Goal: Transaction & Acquisition: Purchase product/service

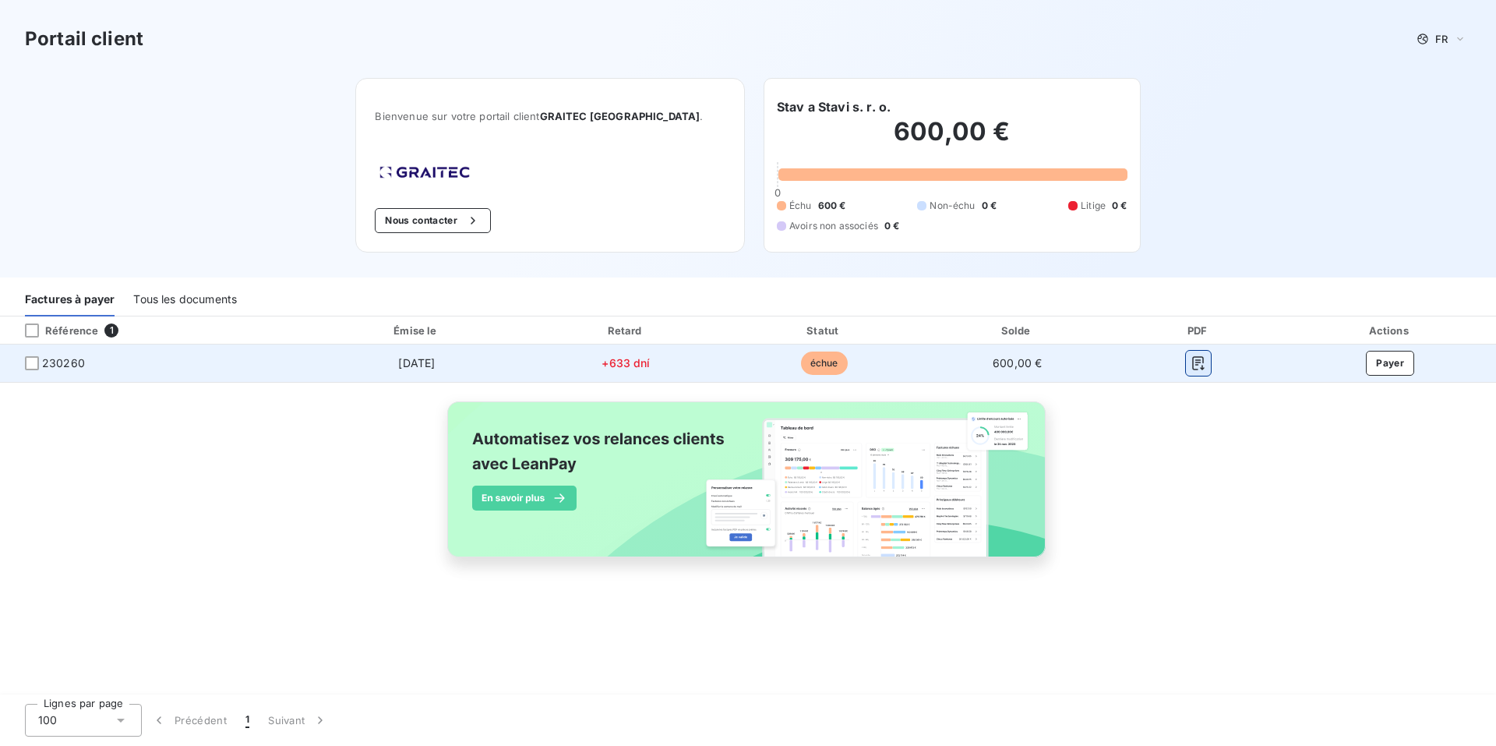
click at [1200, 363] on icon "button" at bounding box center [1199, 363] width 16 height 16
click at [1387, 368] on button "Payer" at bounding box center [1390, 363] width 48 height 25
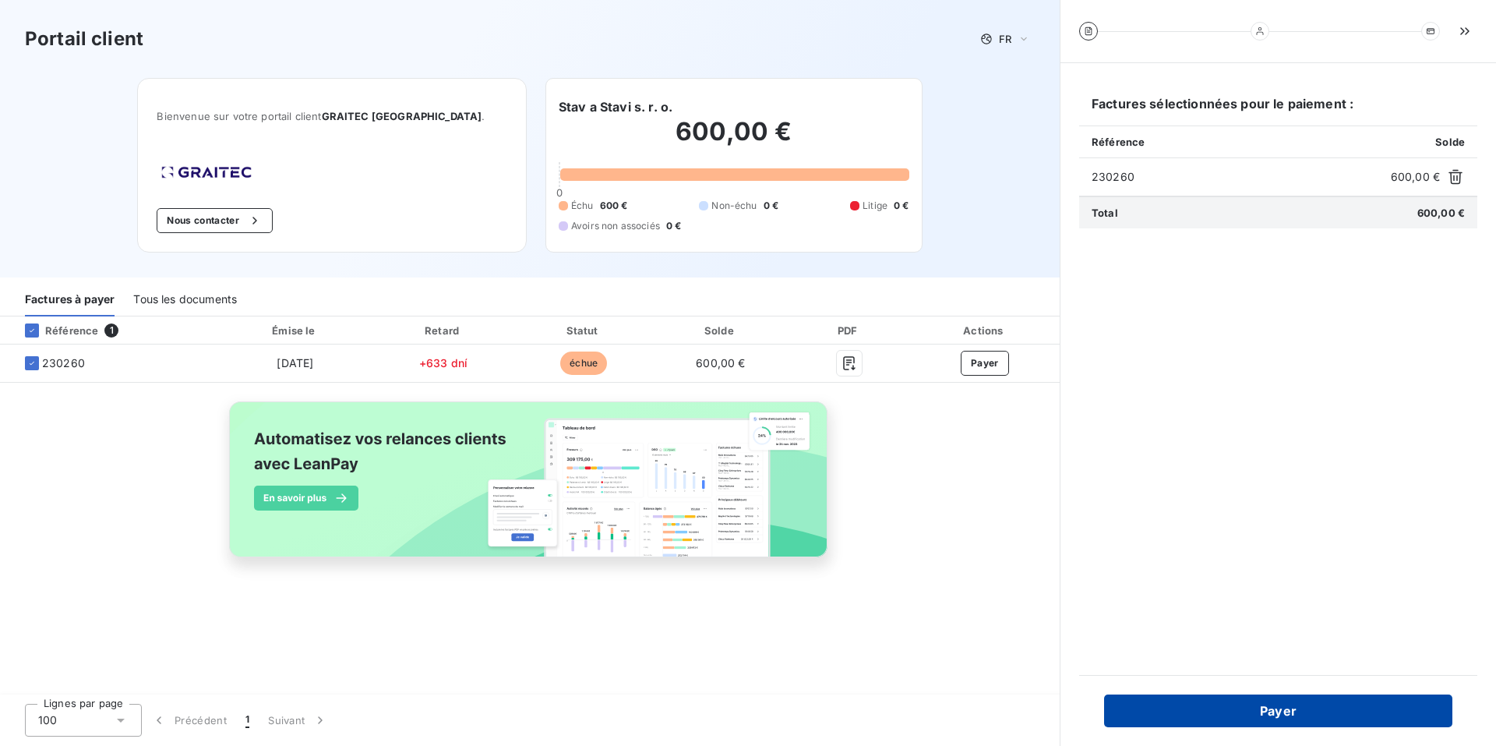
click at [1281, 714] on button "Payer" at bounding box center [1278, 710] width 348 height 33
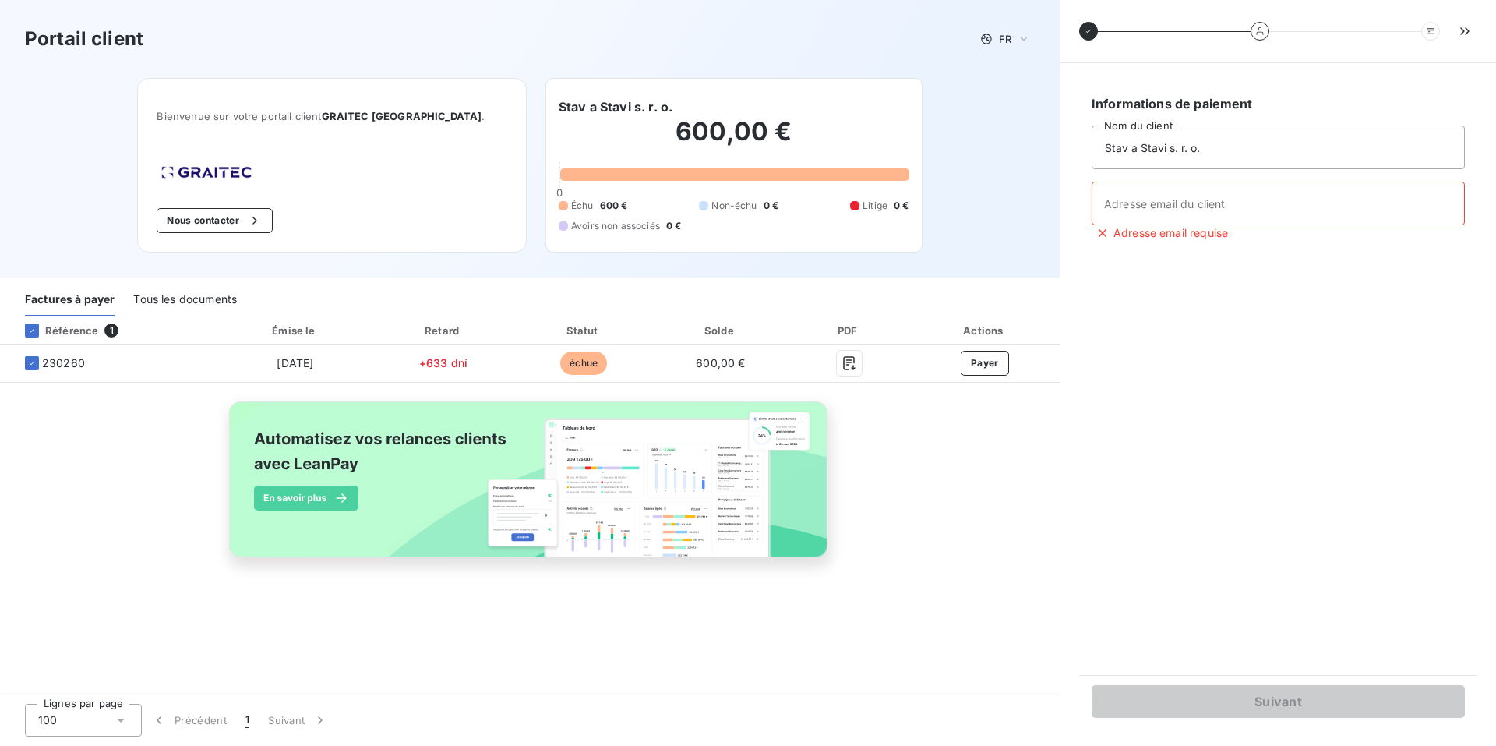
click at [882, 621] on div "Référence 1 Émise le Retard Statut Solde PDF Actions 230260 31. 3. 2023 +633 dn…" at bounding box center [530, 506] width 1060 height 380
drag, startPoint x: 1034, startPoint y: 50, endPoint x: 1026, endPoint y: 34, distance: 18.1
click at [1035, 50] on div "Portail client FR" at bounding box center [530, 39] width 1060 height 78
click at [1017, 37] on div "FR" at bounding box center [1005, 39] width 59 height 19
click at [1003, 103] on span "Anglais" at bounding box center [1002, 100] width 36 height 15
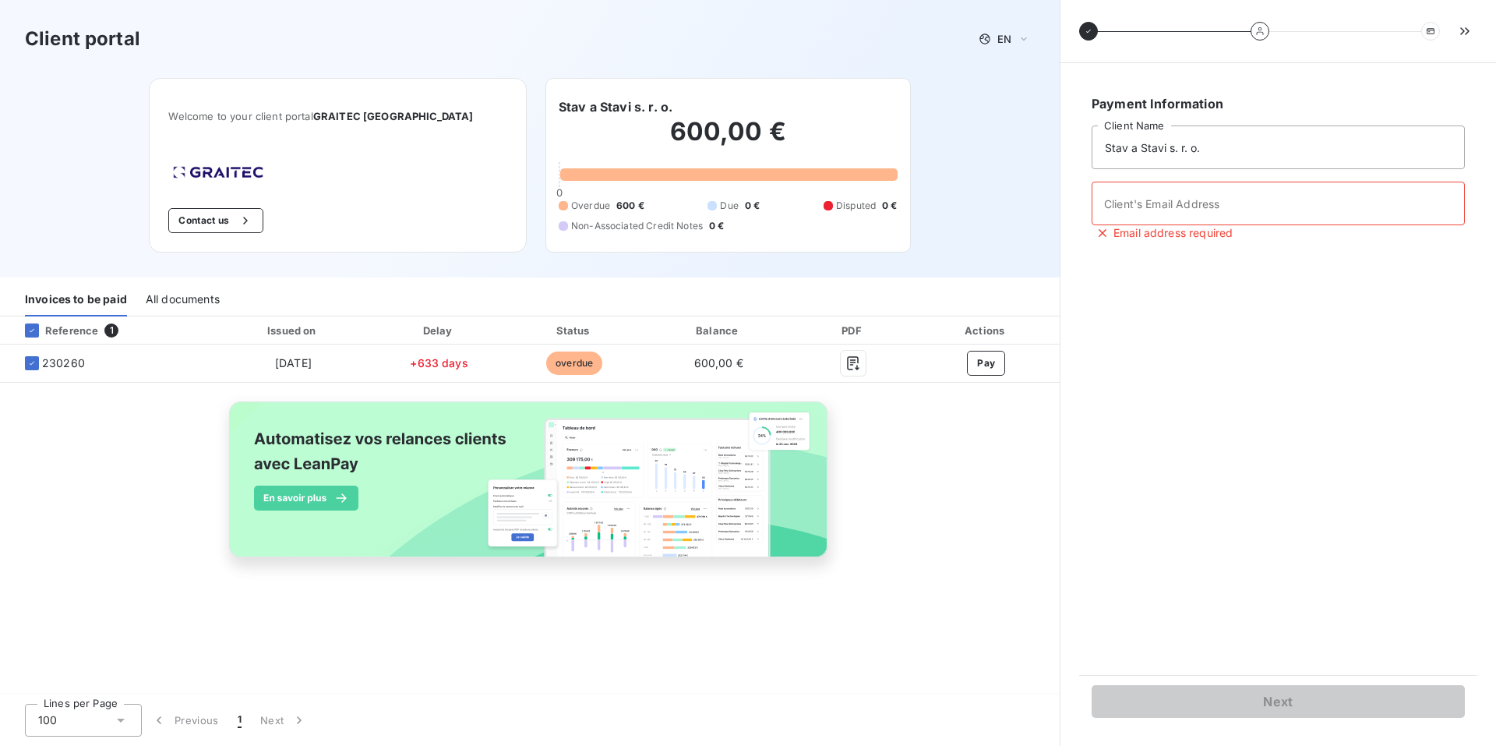
click at [1203, 312] on div "Payment Information Stav a Stavi s. r. o. Client Name Client's Email Address Em…" at bounding box center [1278, 369] width 398 height 574
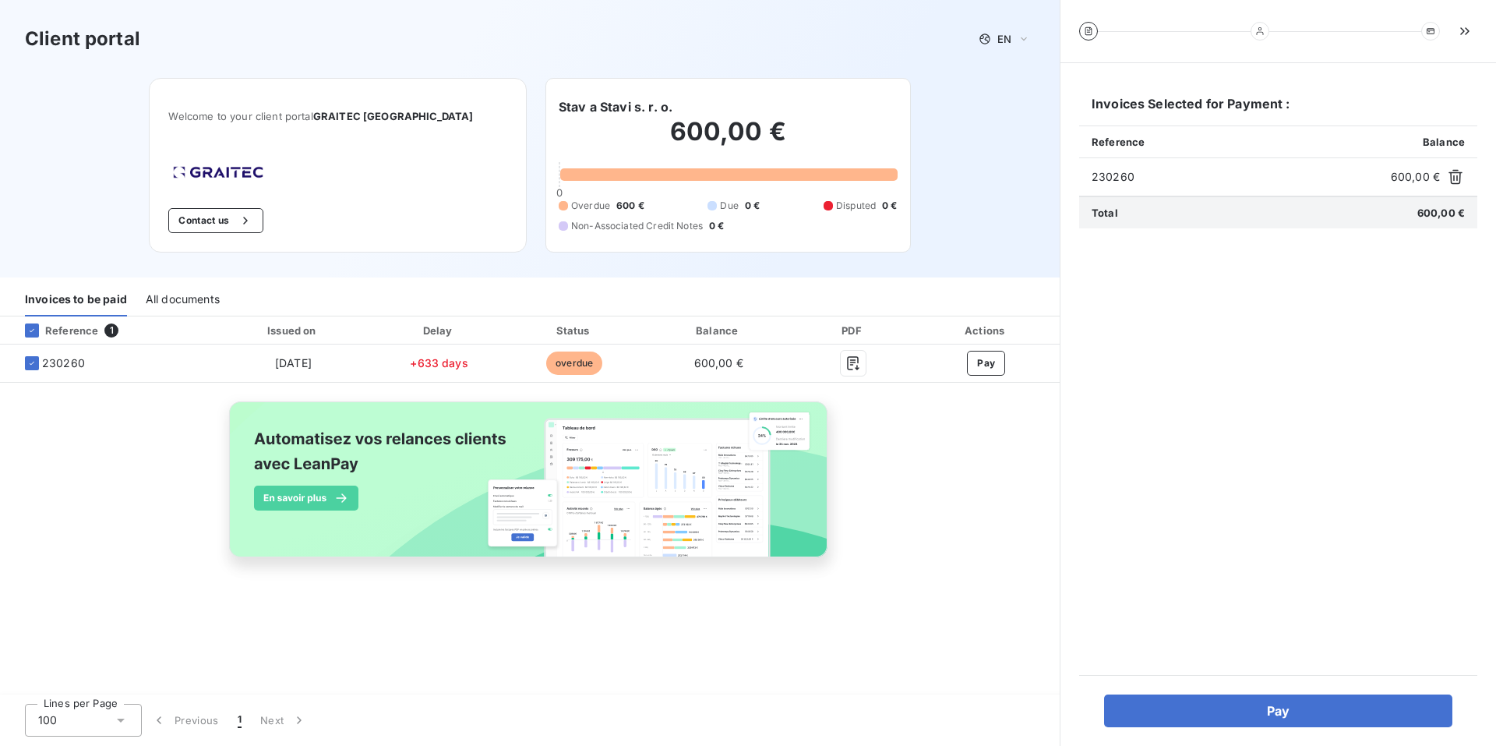
click at [1153, 370] on div "Invoices Selected for Payment : Reference Balance 230260 600,00 € Total 600,00 €" at bounding box center [1278, 369] width 398 height 574
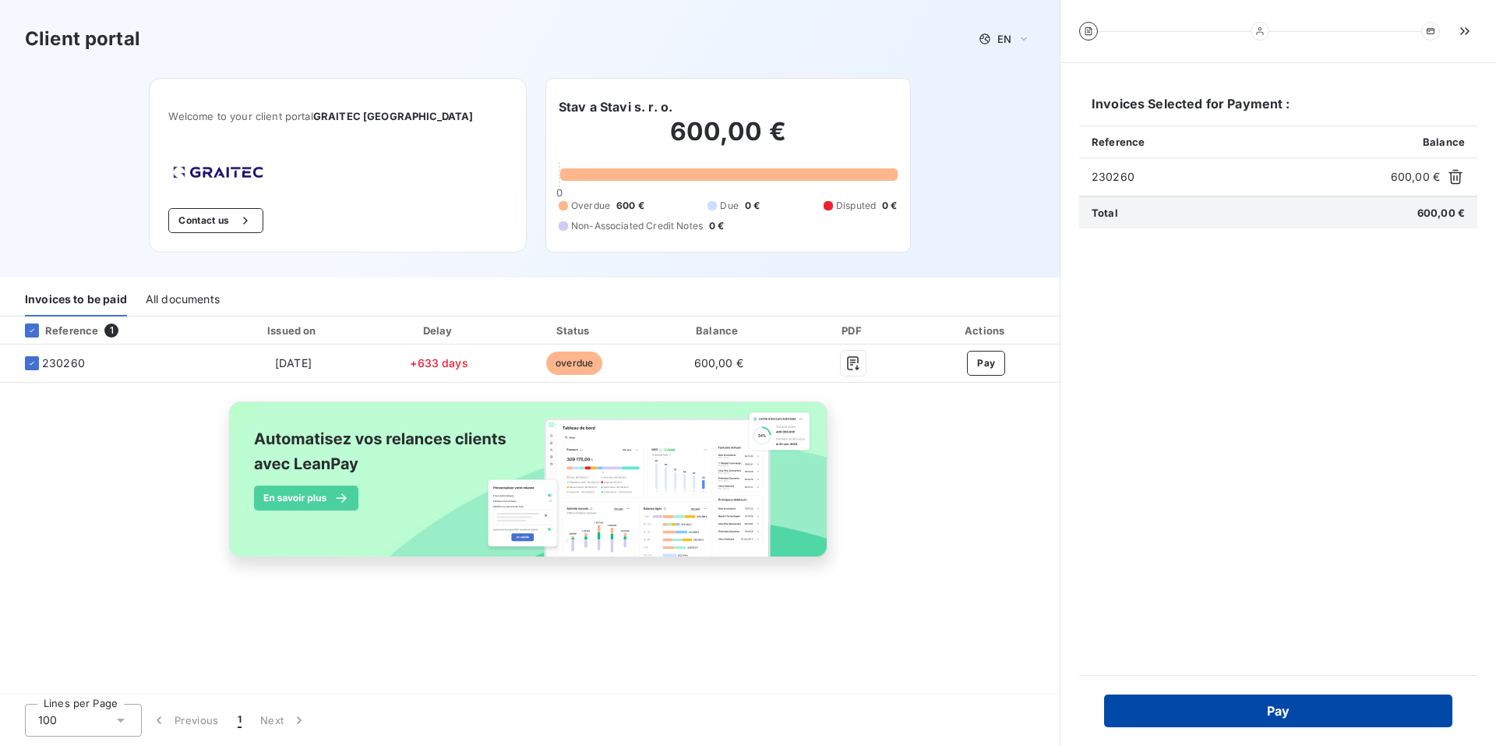
click at [1281, 722] on button "Pay" at bounding box center [1278, 710] width 348 height 33
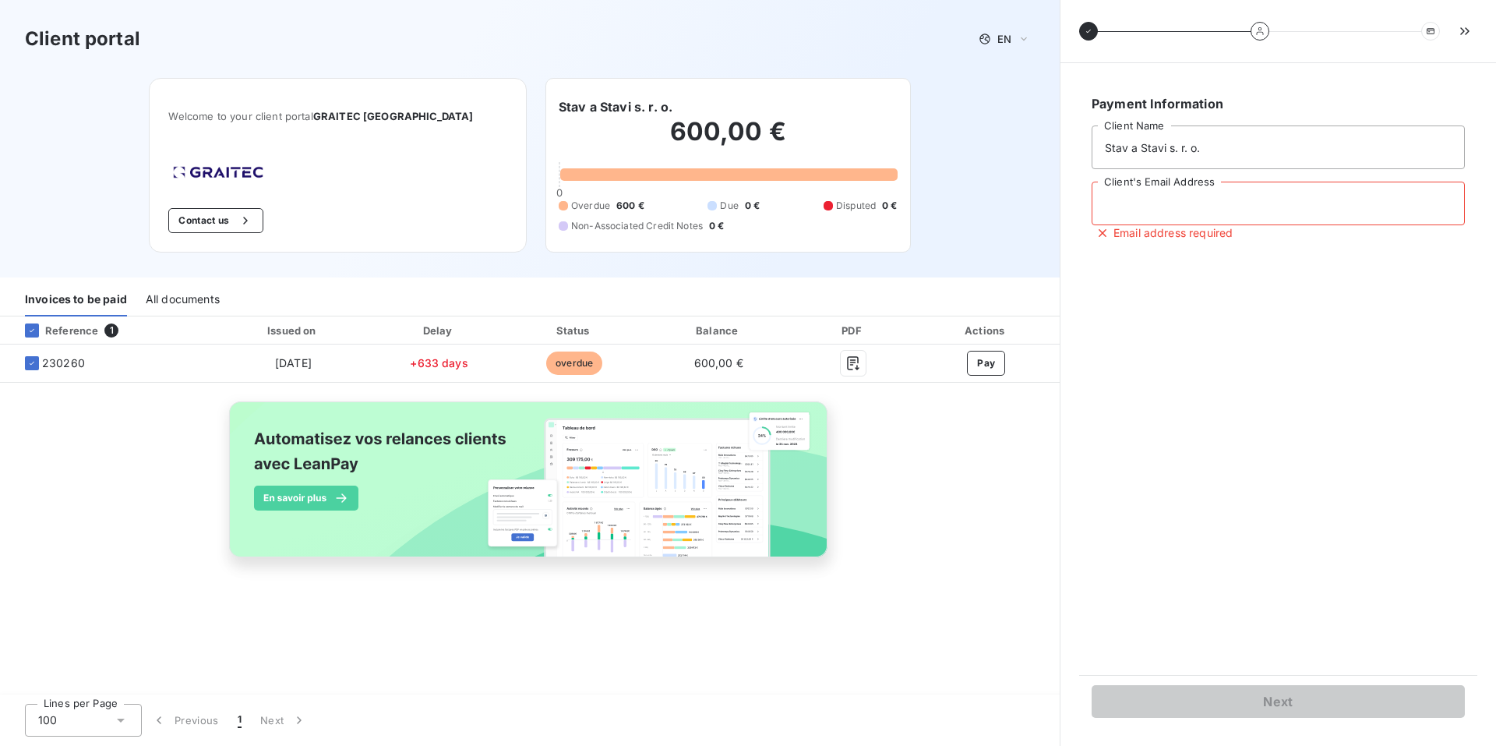
click at [1150, 207] on input "Client's Email Address" at bounding box center [1278, 204] width 373 height 44
type input "[EMAIL_ADDRESS][DOMAIN_NAME]"
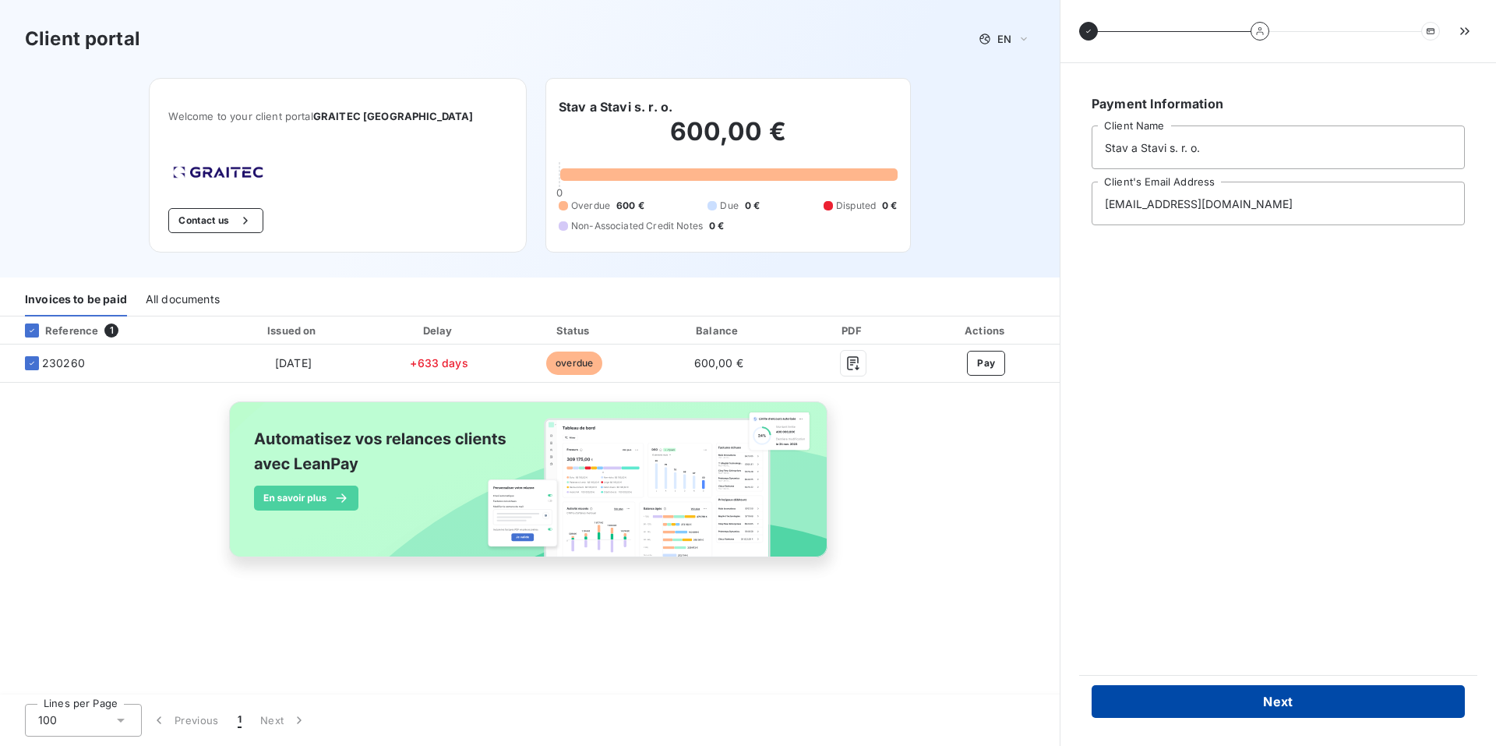
click at [1293, 704] on button "Next" at bounding box center [1278, 701] width 373 height 33
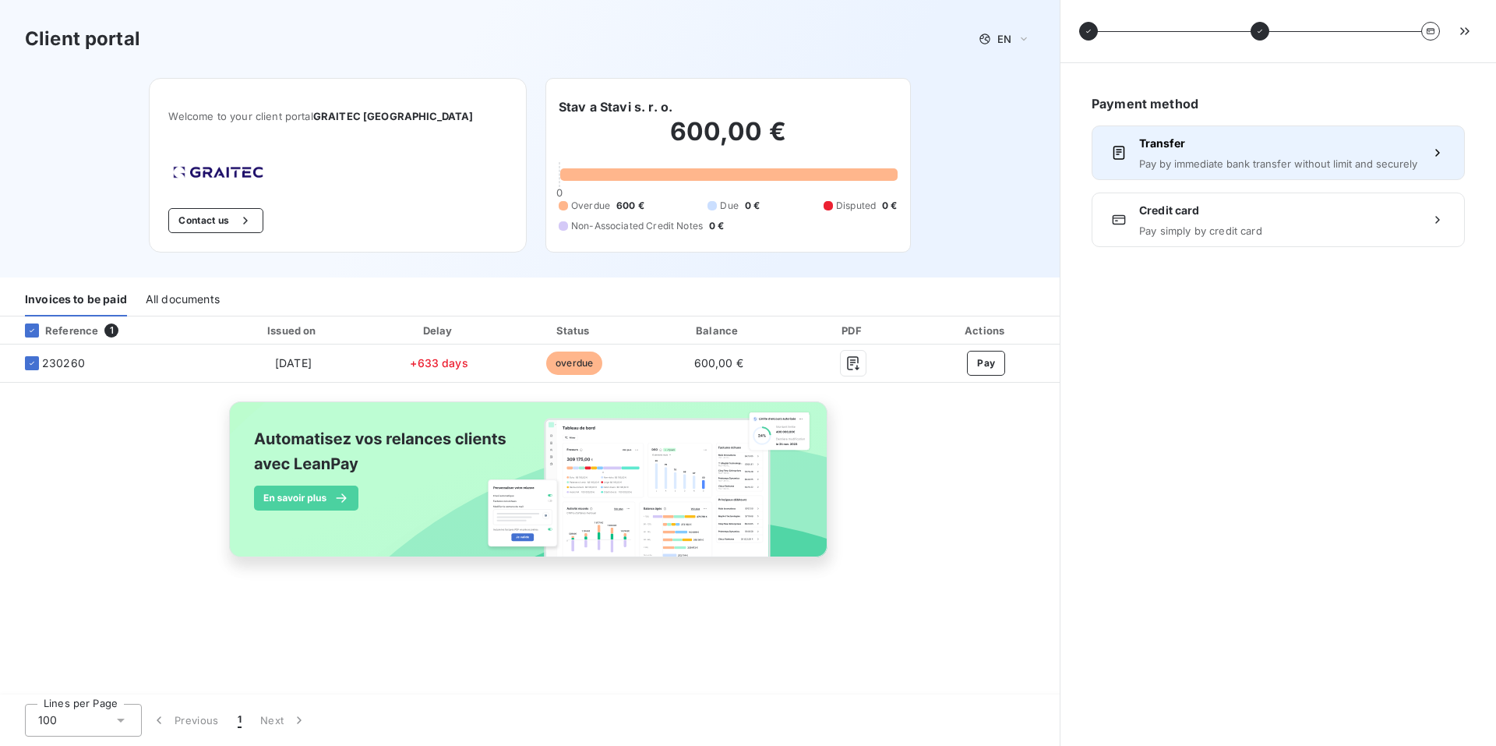
click at [1284, 156] on div "Transfer Pay by immediate bank transfer without limit and securely" at bounding box center [1278, 153] width 278 height 34
